Goal: Task Accomplishment & Management: Manage account settings

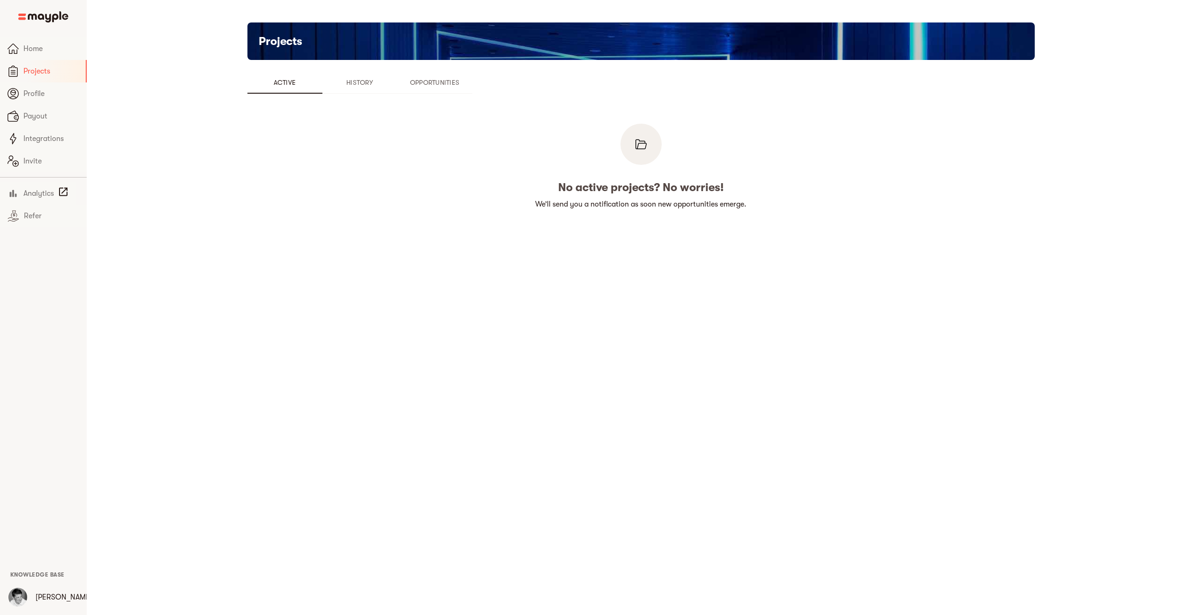
click at [441, 82] on span "Opportunities" at bounding box center [435, 82] width 64 height 11
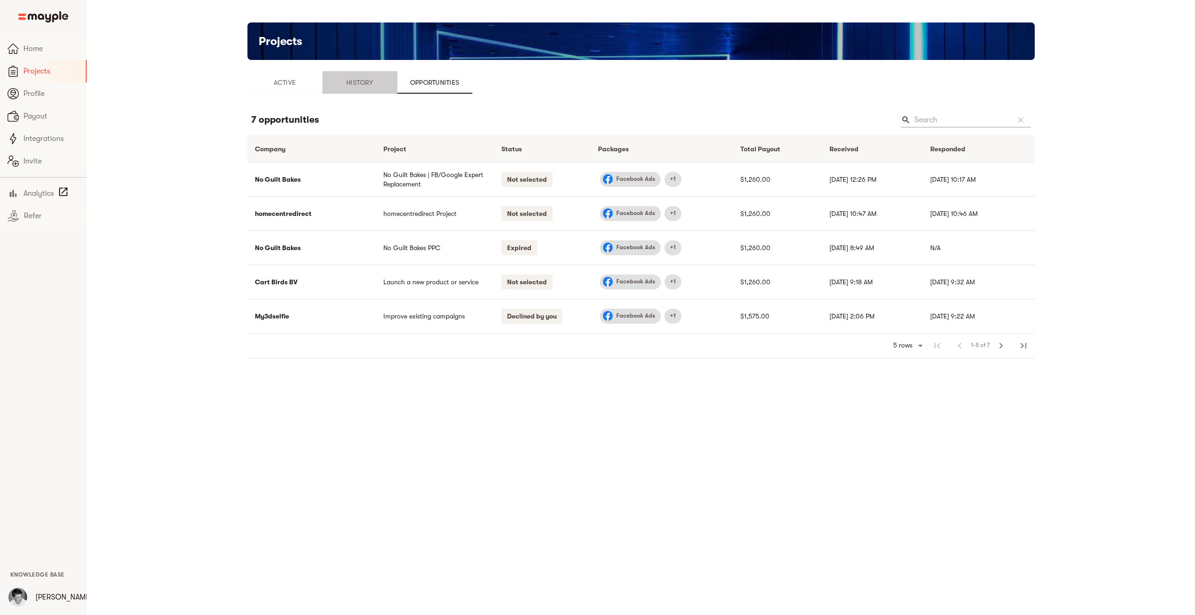
click at [367, 82] on span "History" at bounding box center [360, 82] width 64 height 11
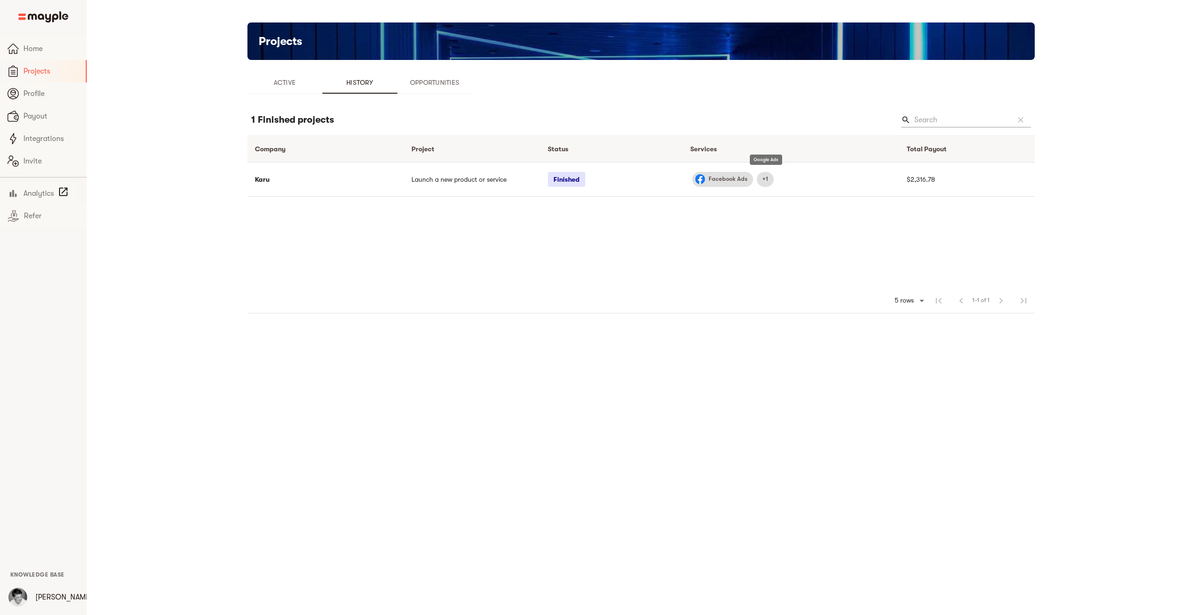
click at [767, 176] on span "+1" at bounding box center [765, 179] width 17 height 9
click at [730, 179] on span "Facebook Ads" at bounding box center [728, 179] width 50 height 9
click at [259, 180] on td "Karu" at bounding box center [325, 179] width 157 height 34
click at [453, 177] on td "Launch a new product or service" at bounding box center [472, 179] width 136 height 34
click at [451, 184] on td "Launch a new product or service" at bounding box center [472, 179] width 136 height 34
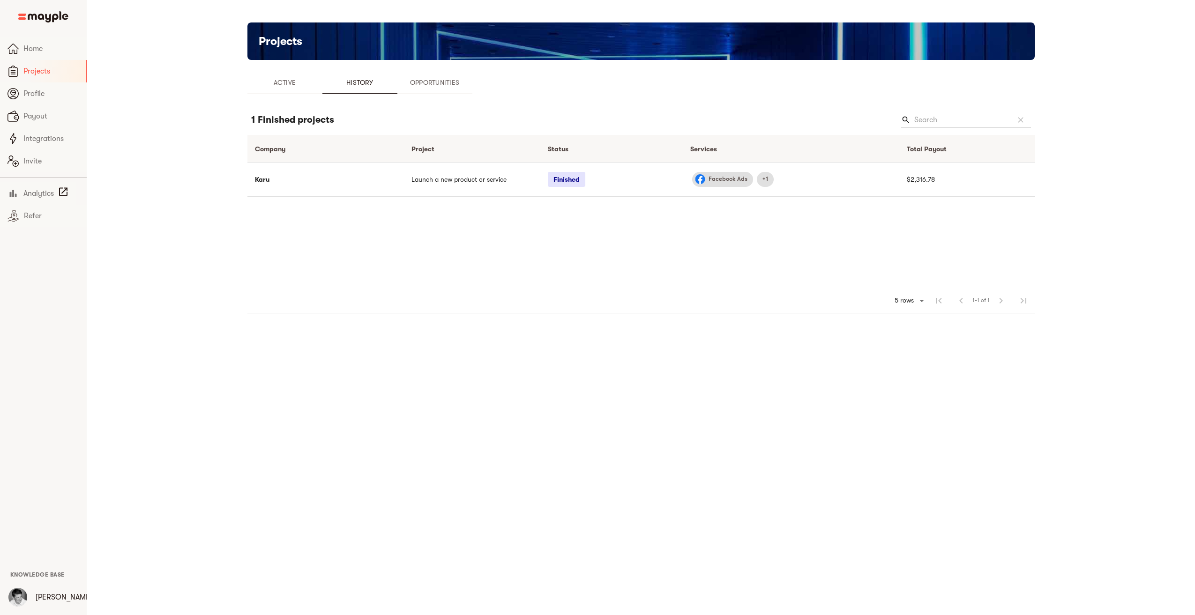
click at [453, 83] on span "Opportunities" at bounding box center [435, 82] width 64 height 11
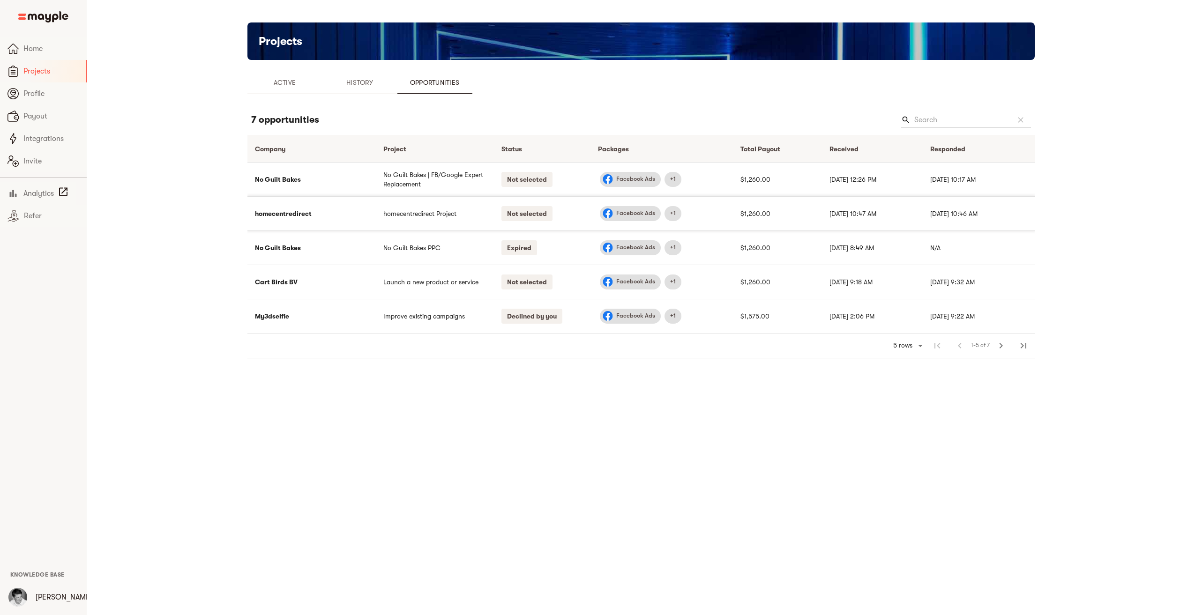
click at [532, 213] on p "Not selected" at bounding box center [527, 213] width 51 height 15
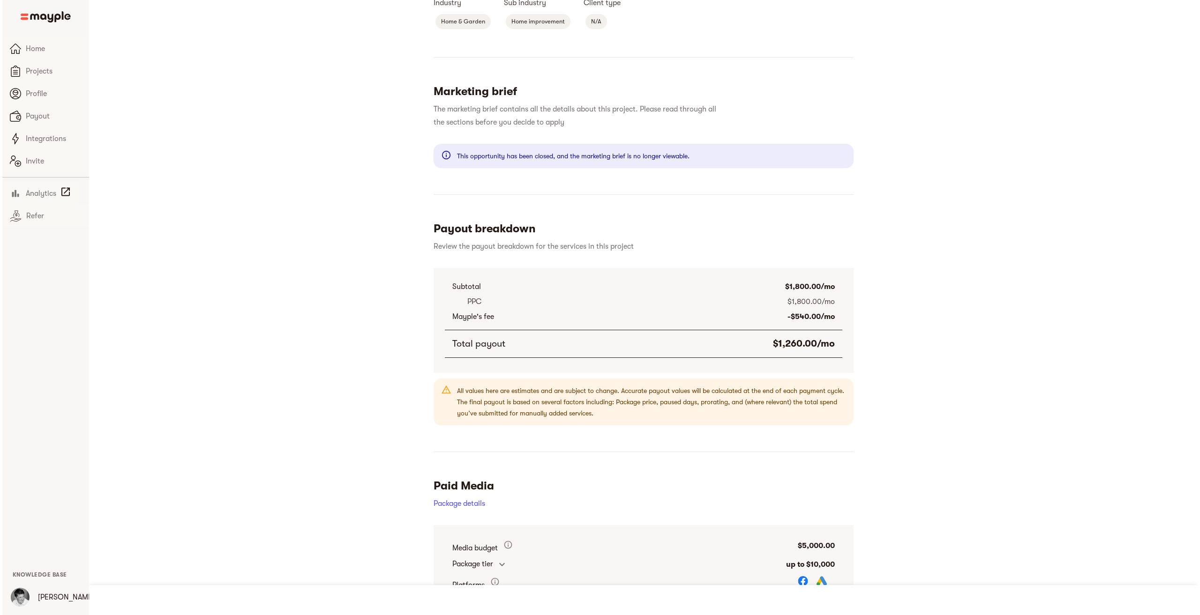
scroll to position [224, 0]
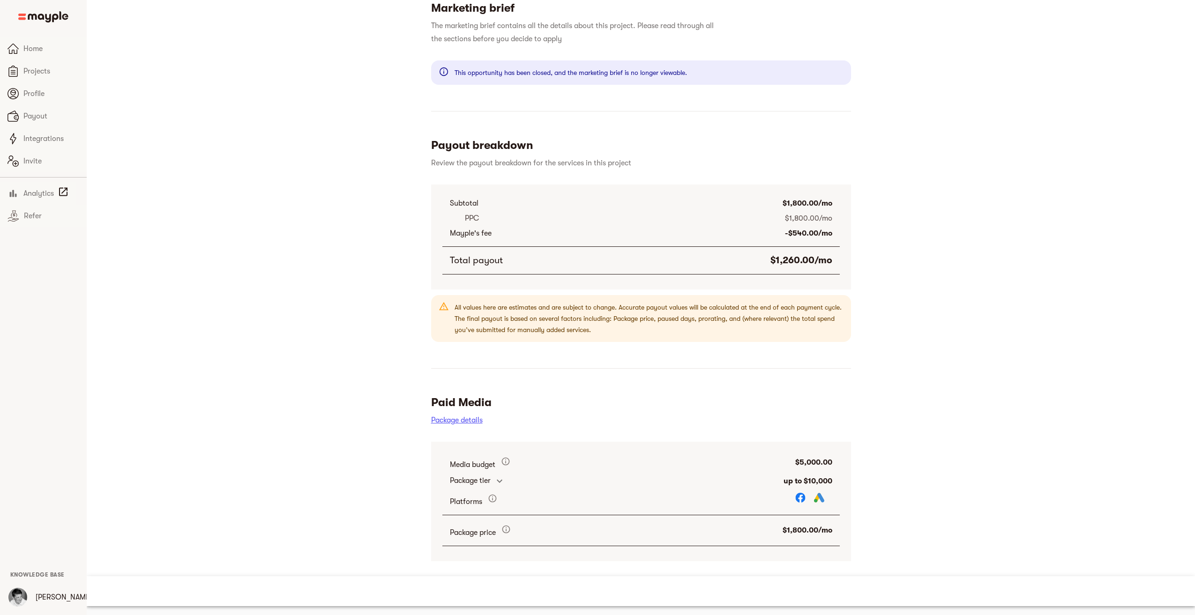
click at [456, 419] on link "Package details" at bounding box center [457, 420] width 52 height 8
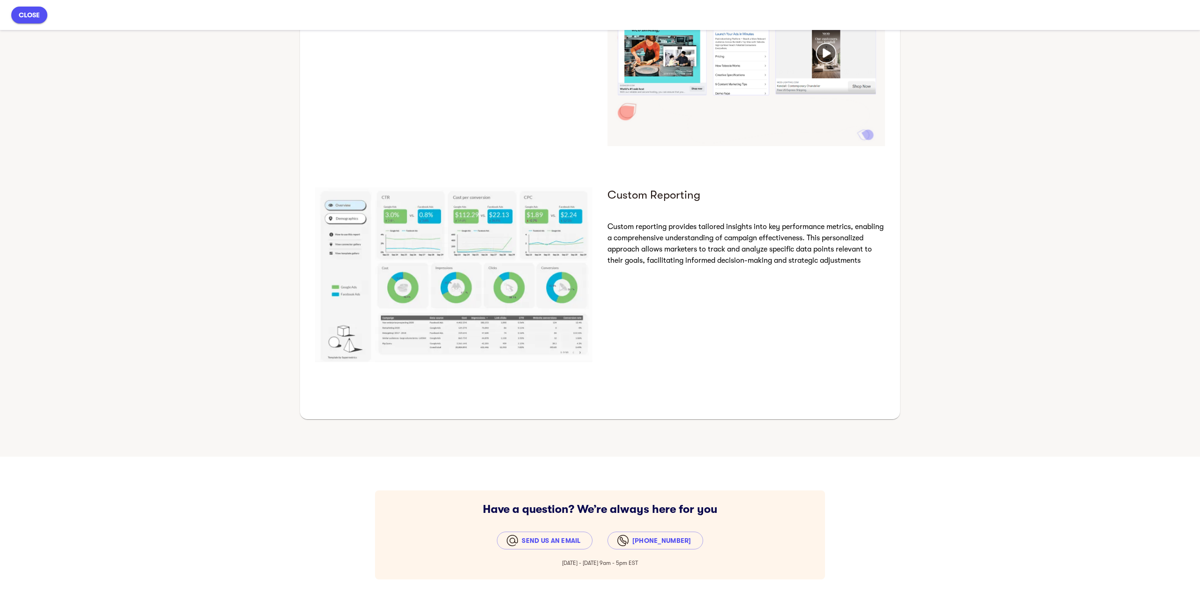
scroll to position [1250, 0]
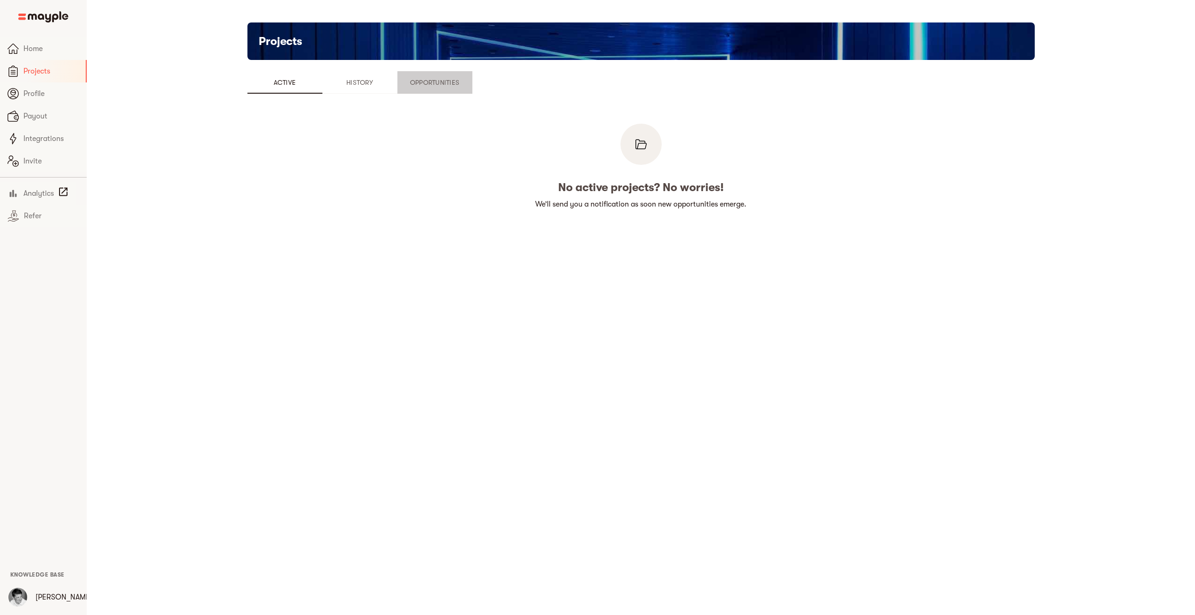
click at [438, 86] on span "Opportunities" at bounding box center [435, 82] width 64 height 11
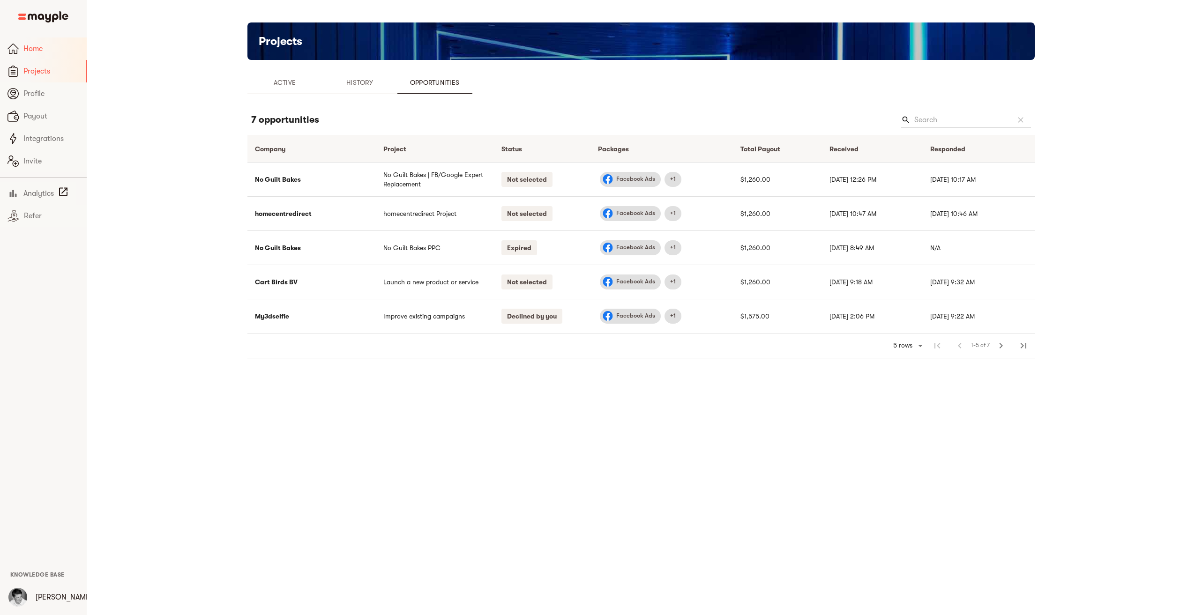
click at [34, 49] on span "Home" at bounding box center [51, 48] width 56 height 11
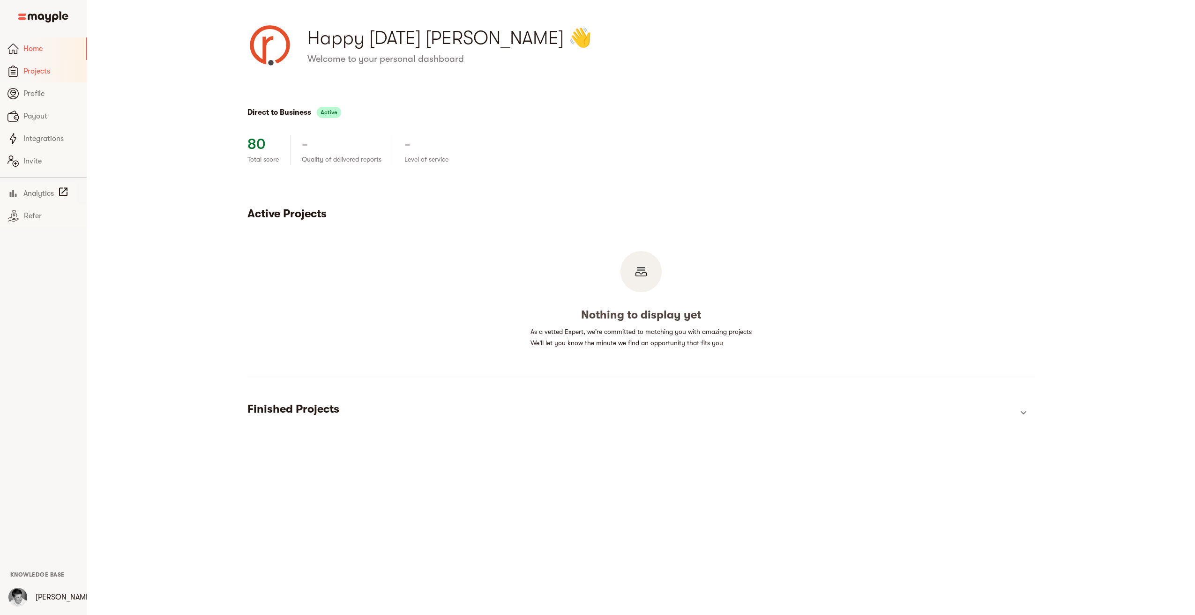
click at [24, 76] on span "Projects" at bounding box center [51, 71] width 56 height 11
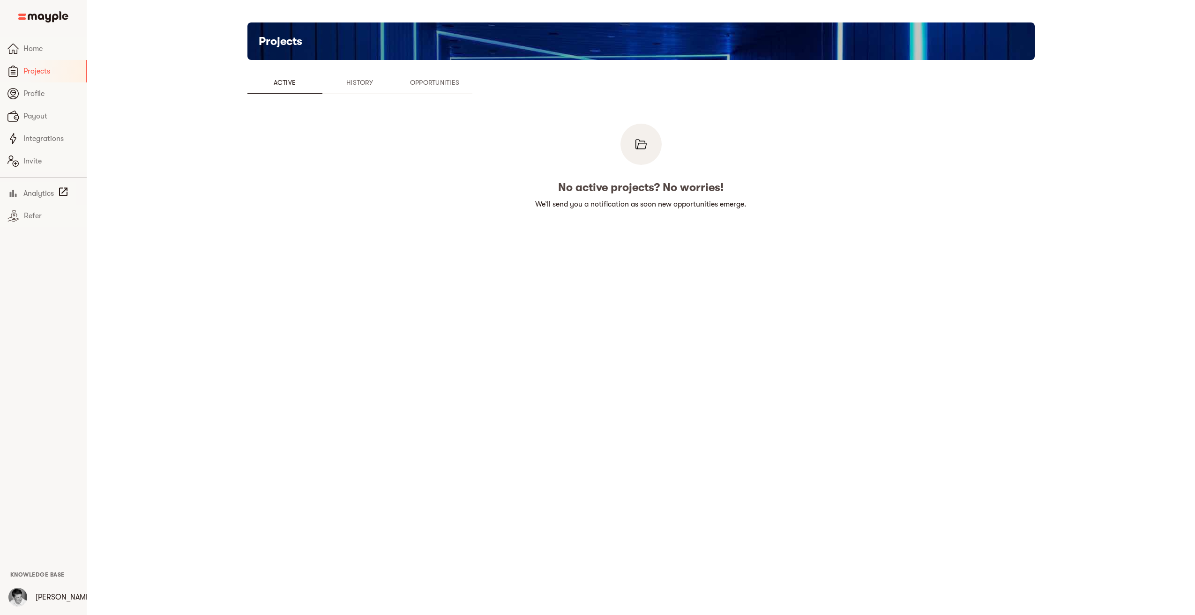
click at [442, 78] on span "Opportunities" at bounding box center [435, 82] width 64 height 11
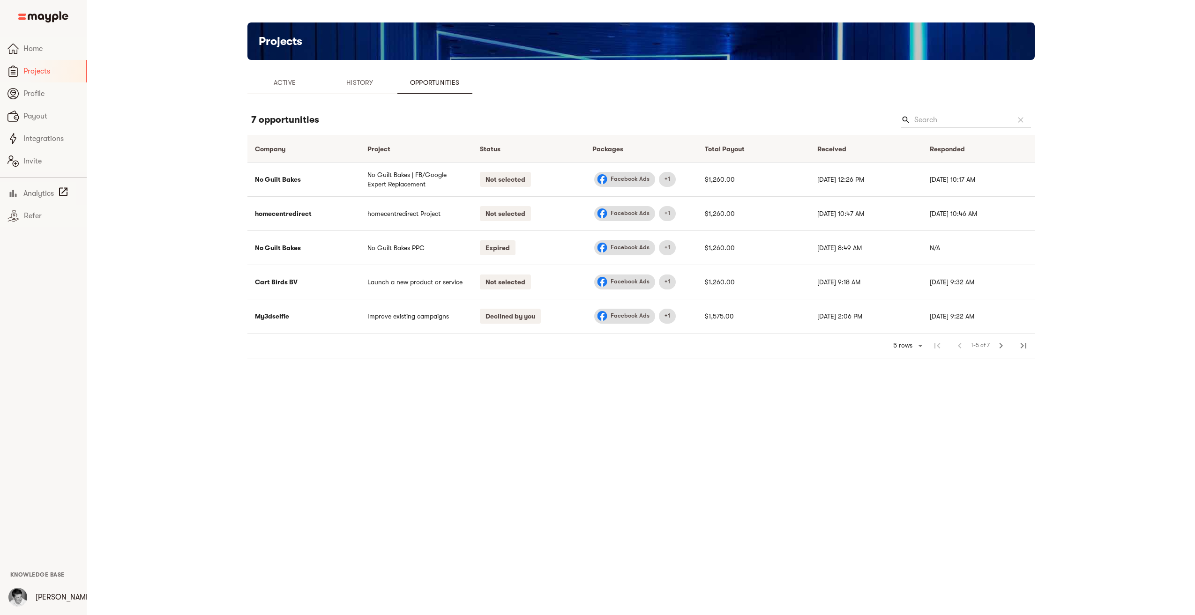
click at [189, 180] on main "Projects Active History Opportunities 7 opportunities search clear Company arro…" at bounding box center [641, 307] width 1109 height 615
